Goal: Find specific page/section: Find specific page/section

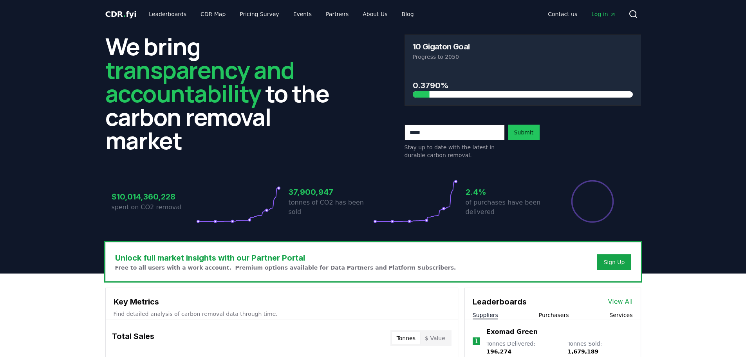
click at [605, 17] on span "Log in" at bounding box center [603, 14] width 24 height 8
click at [629, 11] on icon at bounding box center [632, 13] width 9 height 9
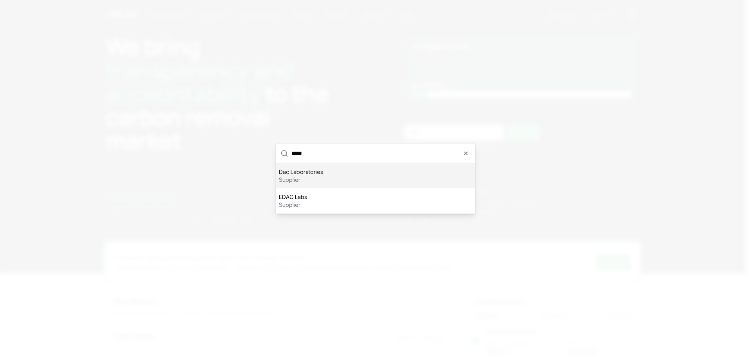
type input "******"
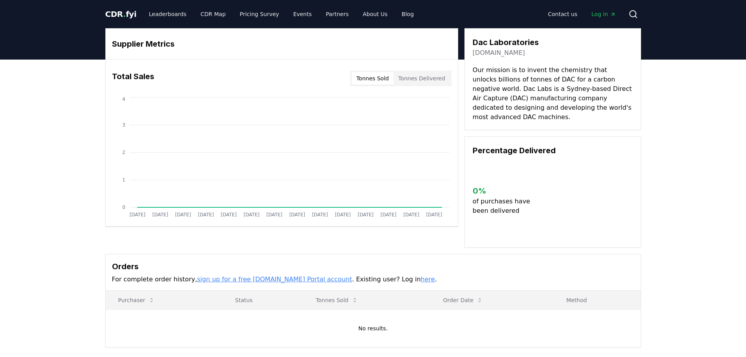
click at [503, 54] on link "[DOMAIN_NAME]" at bounding box center [498, 52] width 52 height 9
